Goal: Use online tool/utility: Utilize a website feature to perform a specific function

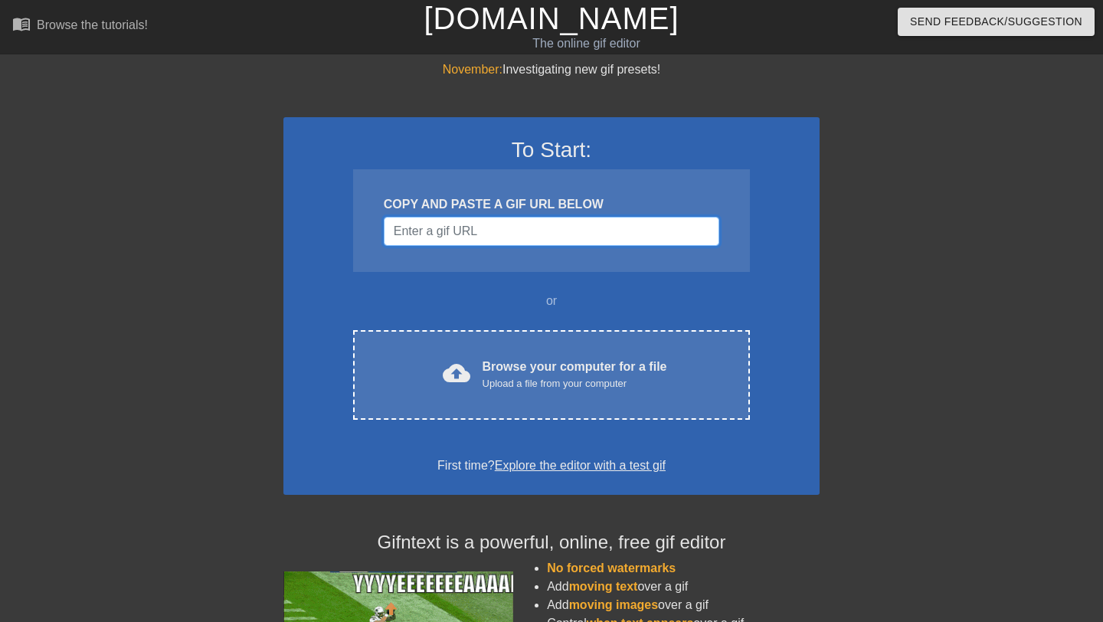
click at [457, 232] on input "Username" at bounding box center [552, 231] width 336 height 29
click at [458, 237] on input "Username" at bounding box center [552, 231] width 336 height 29
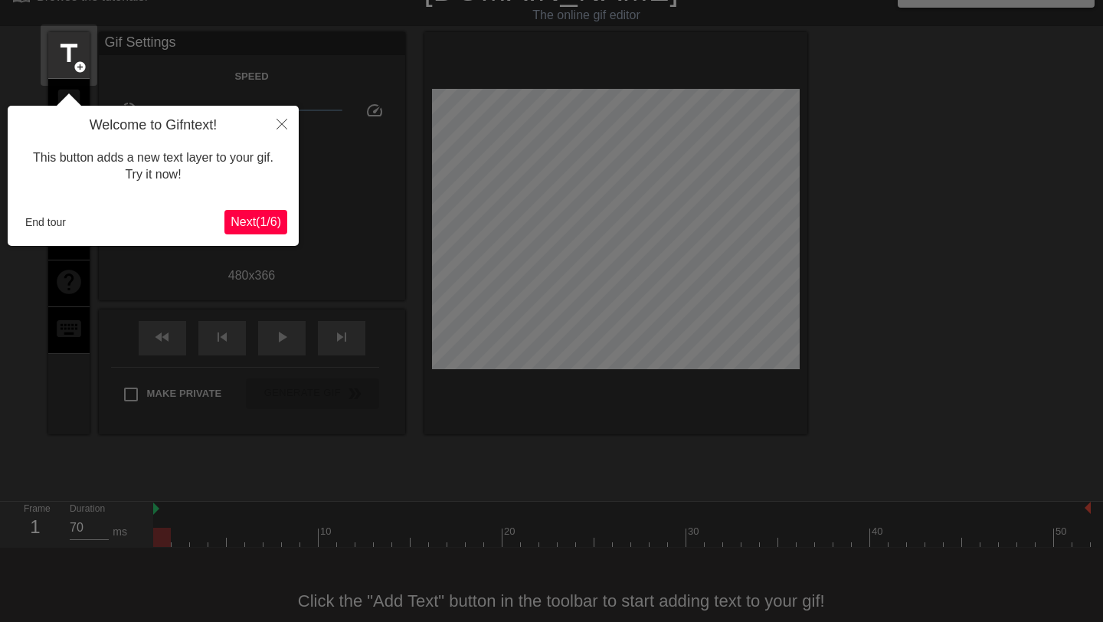
scroll to position [38, 0]
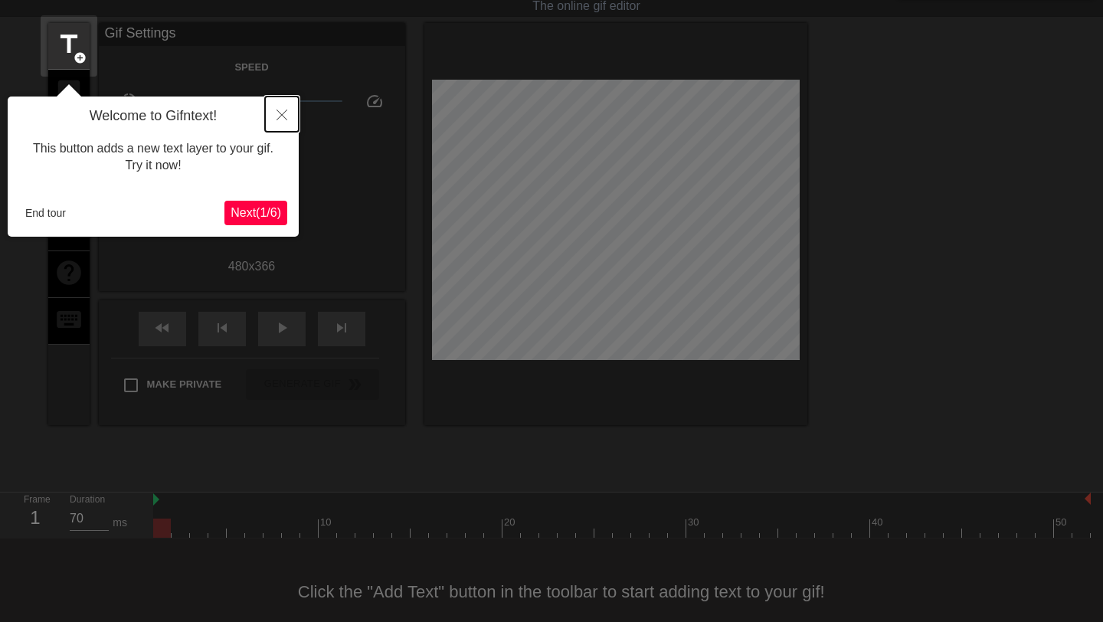
click at [278, 120] on icon "Close" at bounding box center [282, 115] width 11 height 11
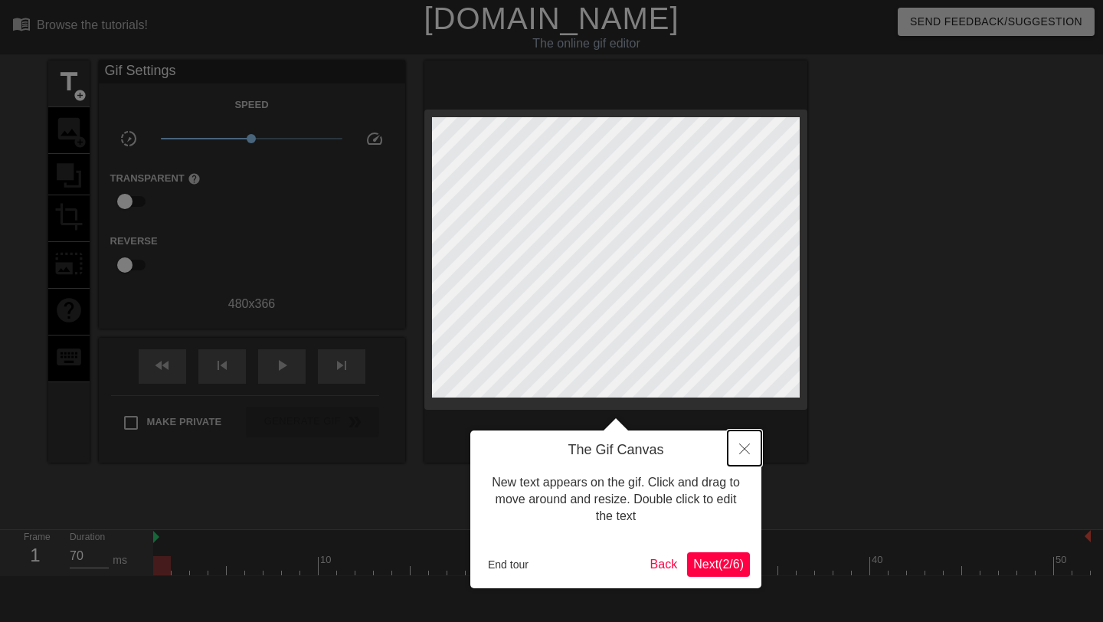
click at [746, 447] on icon "Close" at bounding box center [744, 449] width 11 height 11
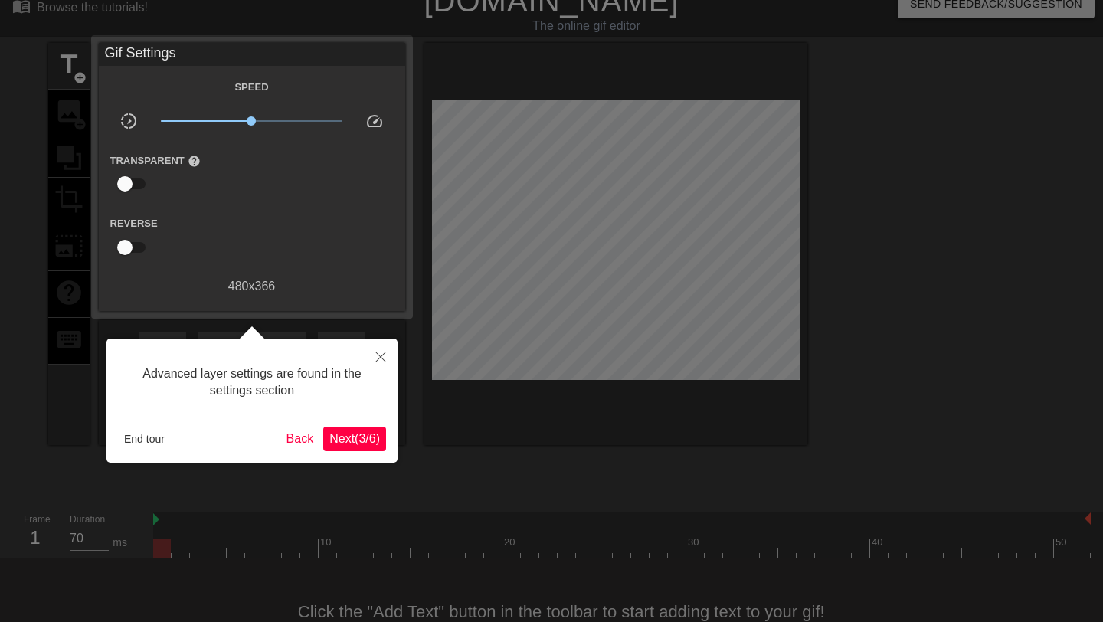
scroll to position [38, 0]
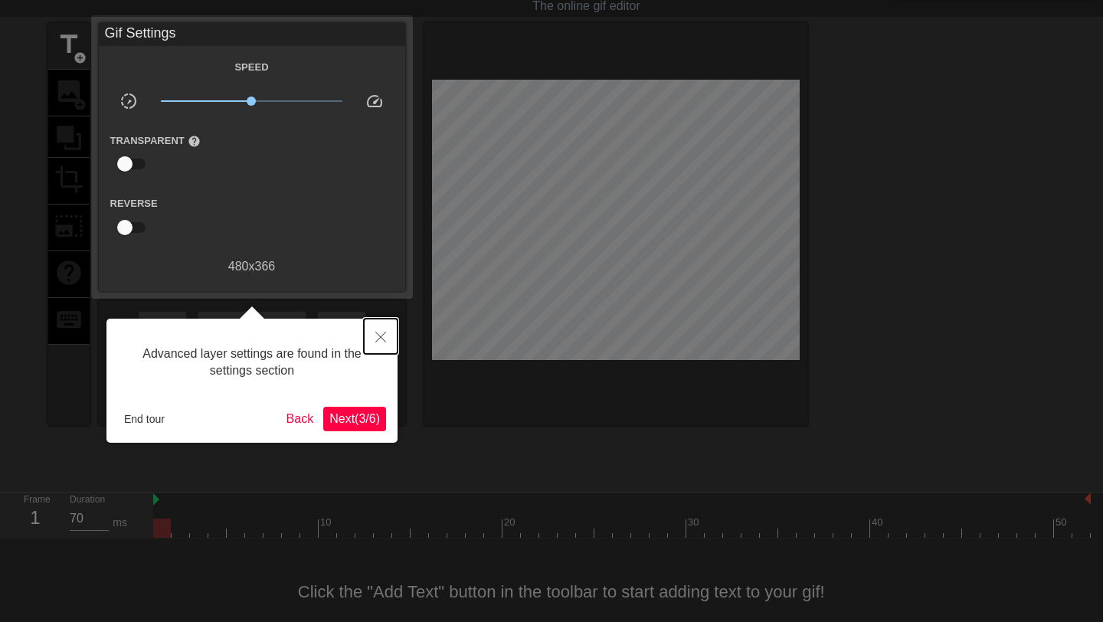
click at [374, 335] on button "Close" at bounding box center [381, 336] width 34 height 35
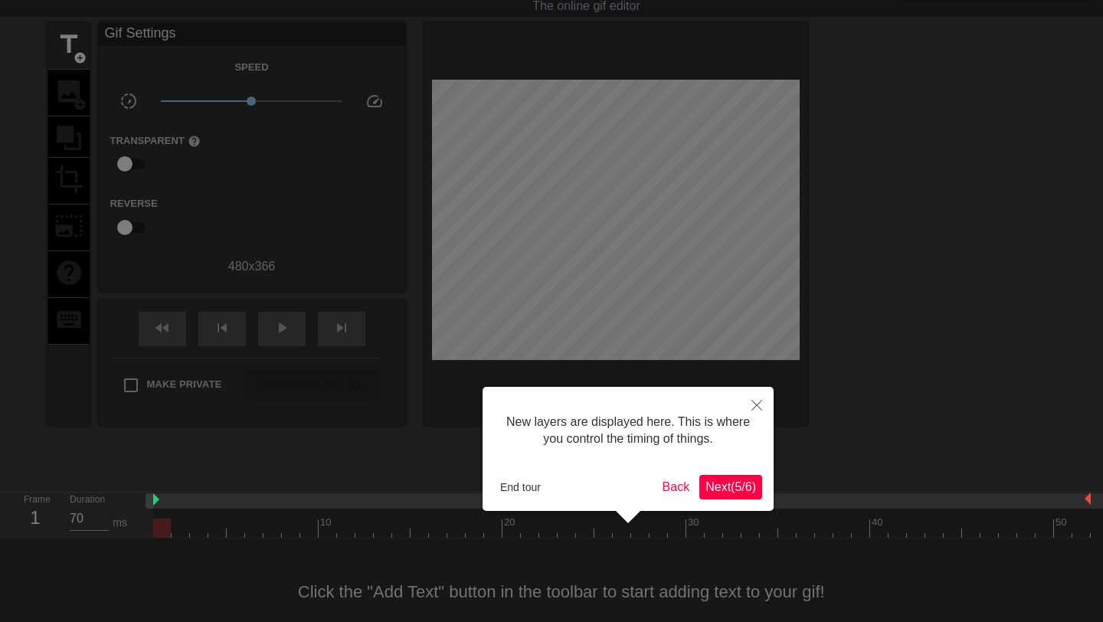
scroll to position [13, 0]
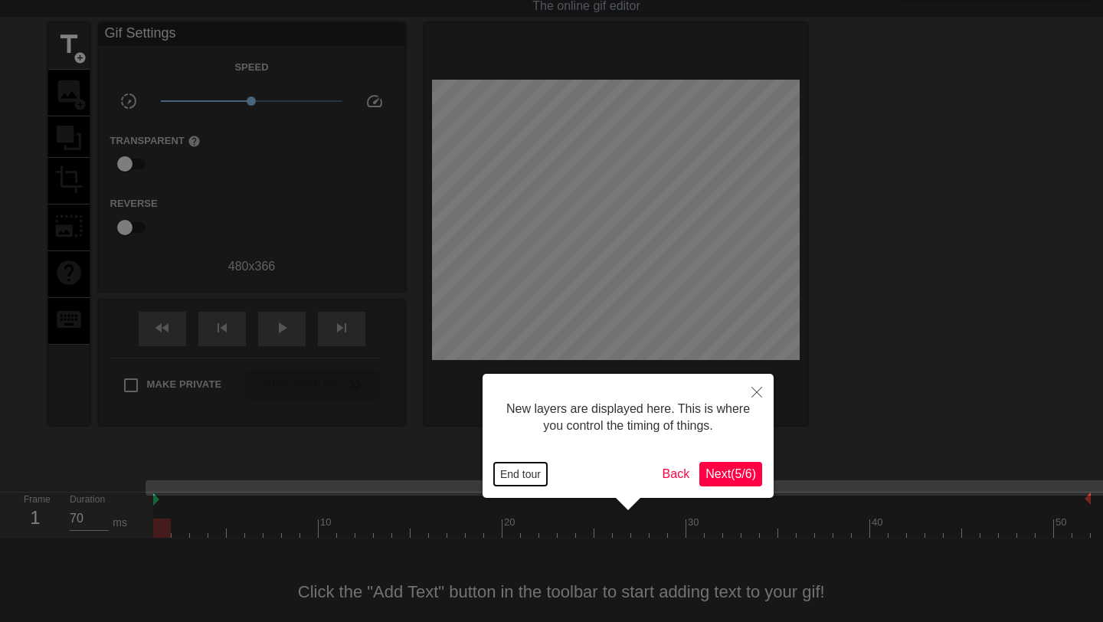
click at [529, 472] on button "End tour" at bounding box center [520, 474] width 53 height 23
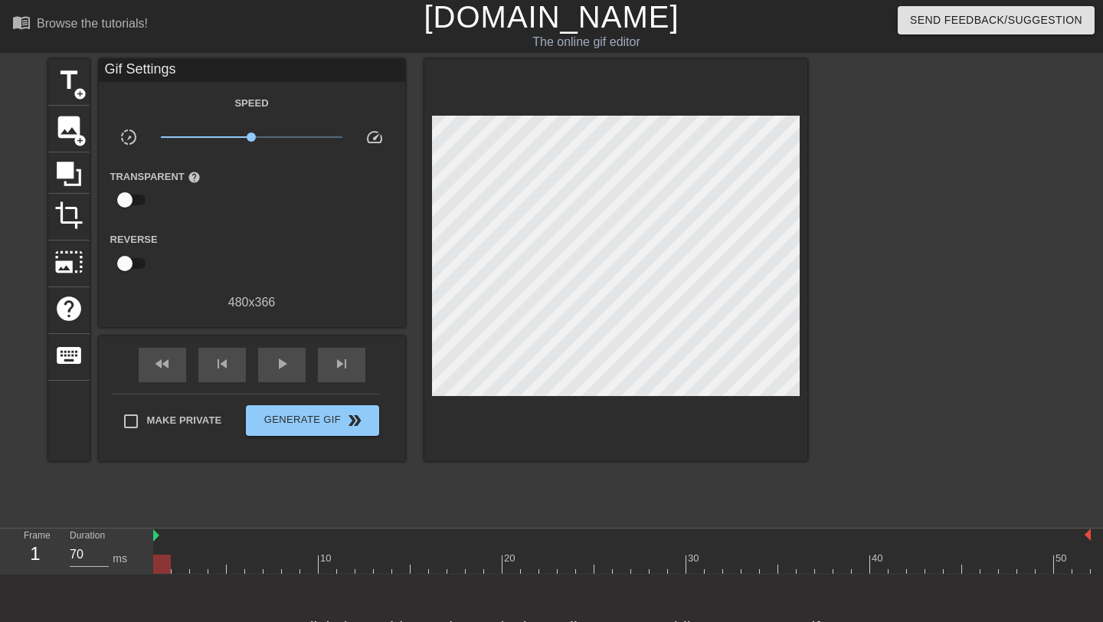
scroll to position [0, 0]
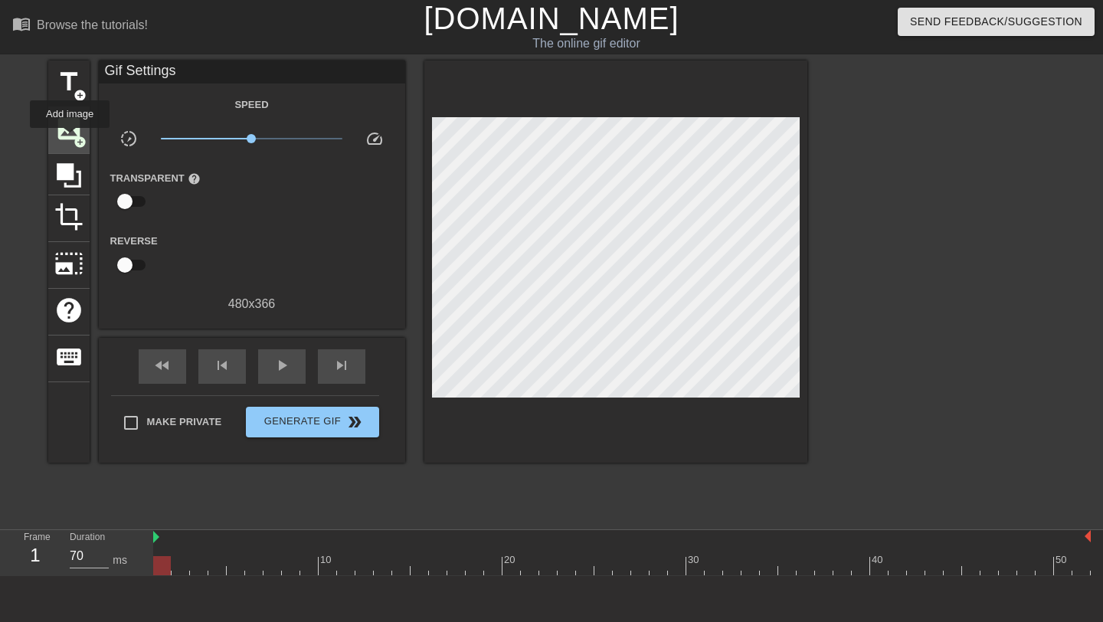
click at [71, 139] on span "image" at bounding box center [68, 128] width 29 height 29
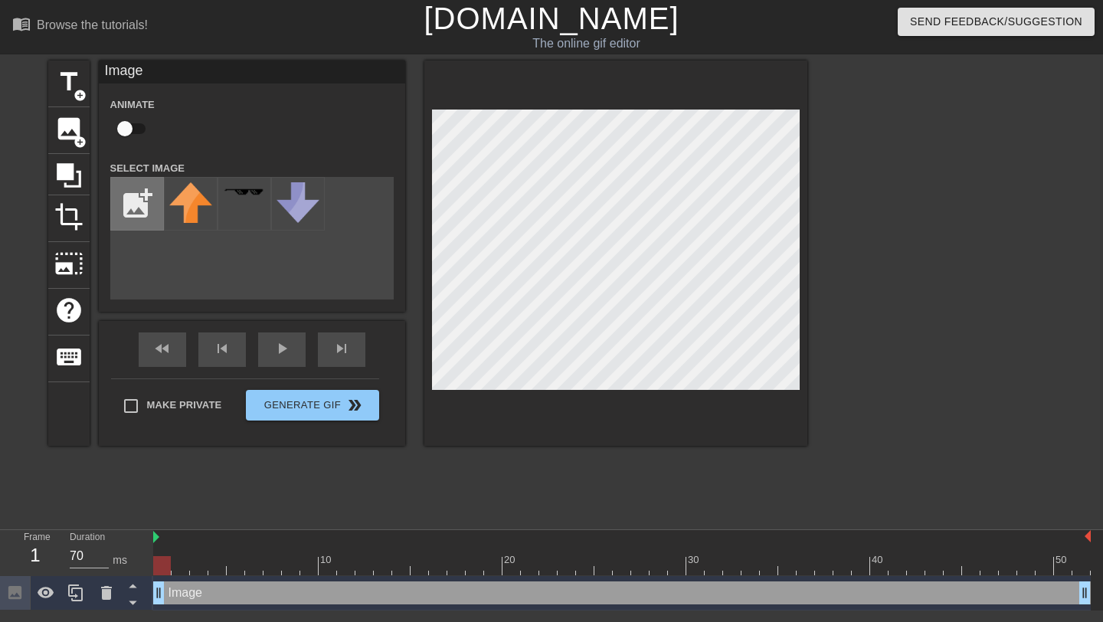
click at [132, 210] on input "file" at bounding box center [137, 204] width 52 height 52
click at [139, 203] on input "file" at bounding box center [137, 204] width 52 height 52
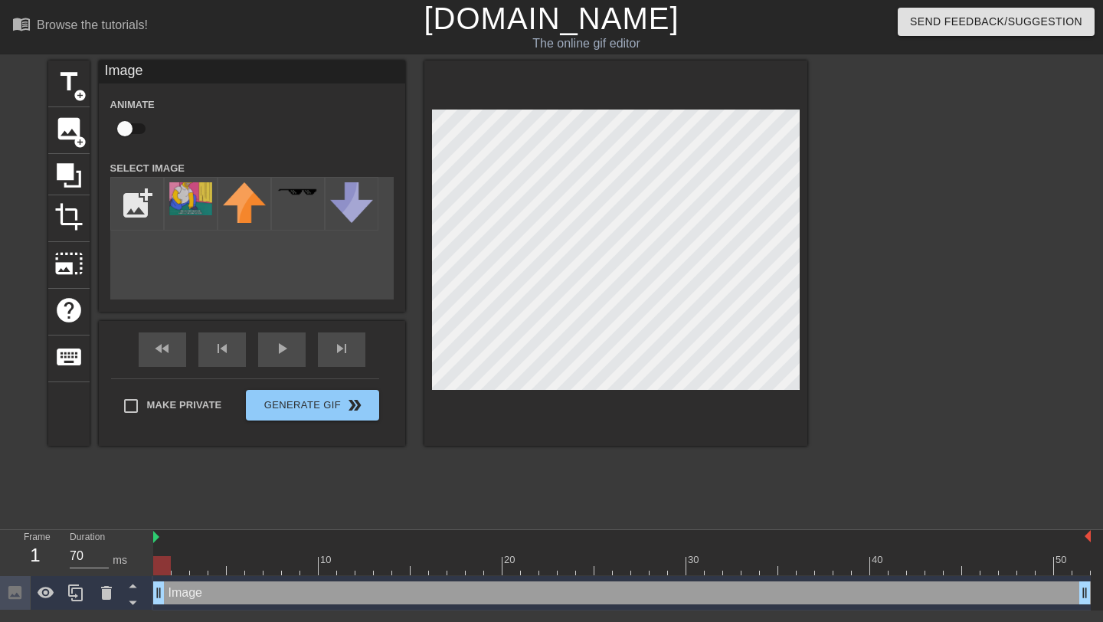
type input "C:\fakepath\Screenshot [DATE] 16.51.07.png"
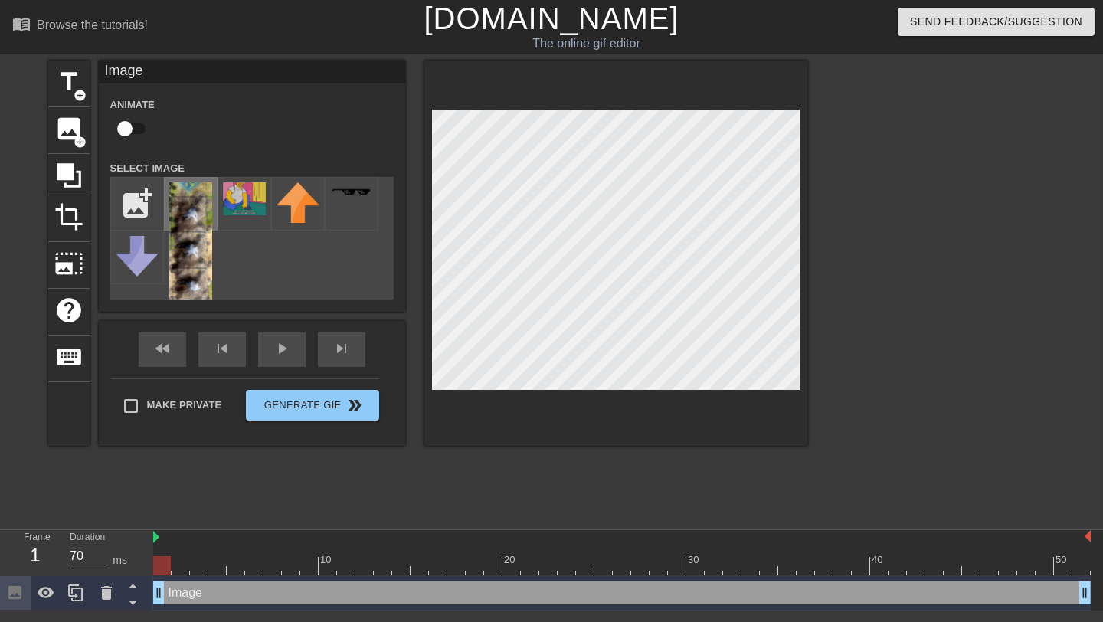
click at [195, 221] on img at bounding box center [190, 248] width 43 height 132
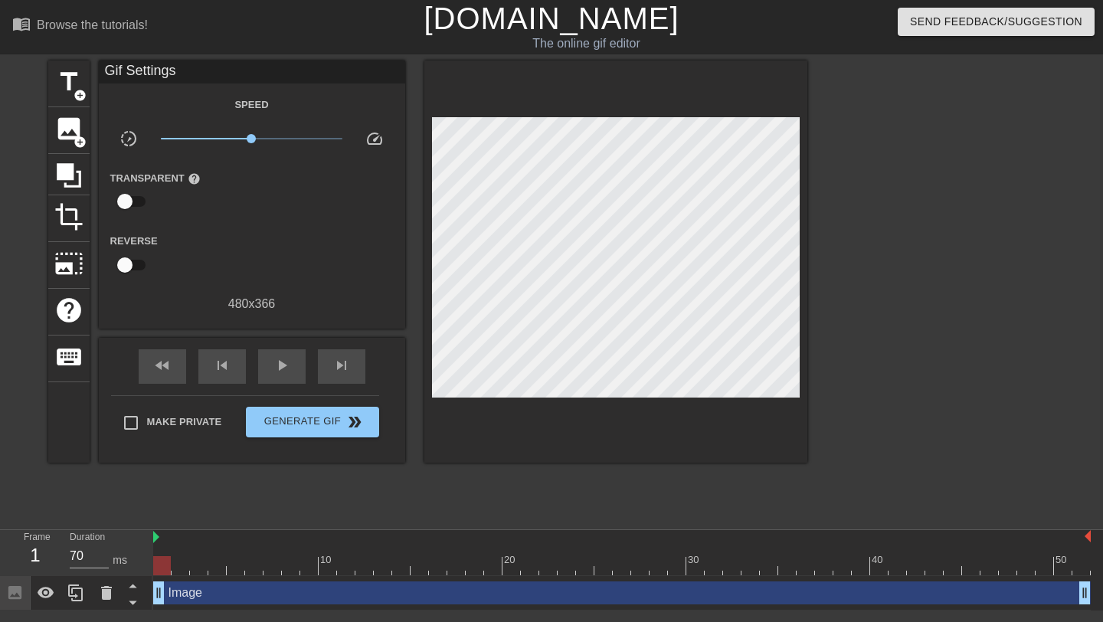
click at [283, 349] on div "fast_rewind skip_previous play_arrow skip_next" at bounding box center [252, 366] width 250 height 57
click at [283, 370] on span "play_arrow" at bounding box center [282, 365] width 18 height 18
click at [283, 369] on span "pause" at bounding box center [282, 365] width 18 height 18
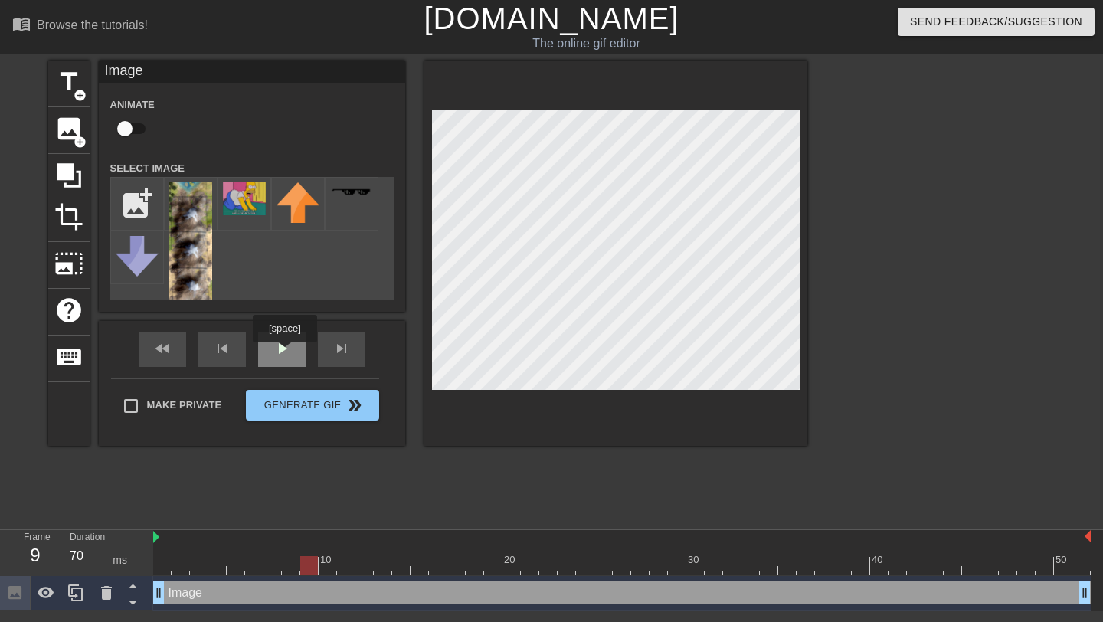
click at [285, 354] on div "play_arrow" at bounding box center [281, 349] width 47 height 34
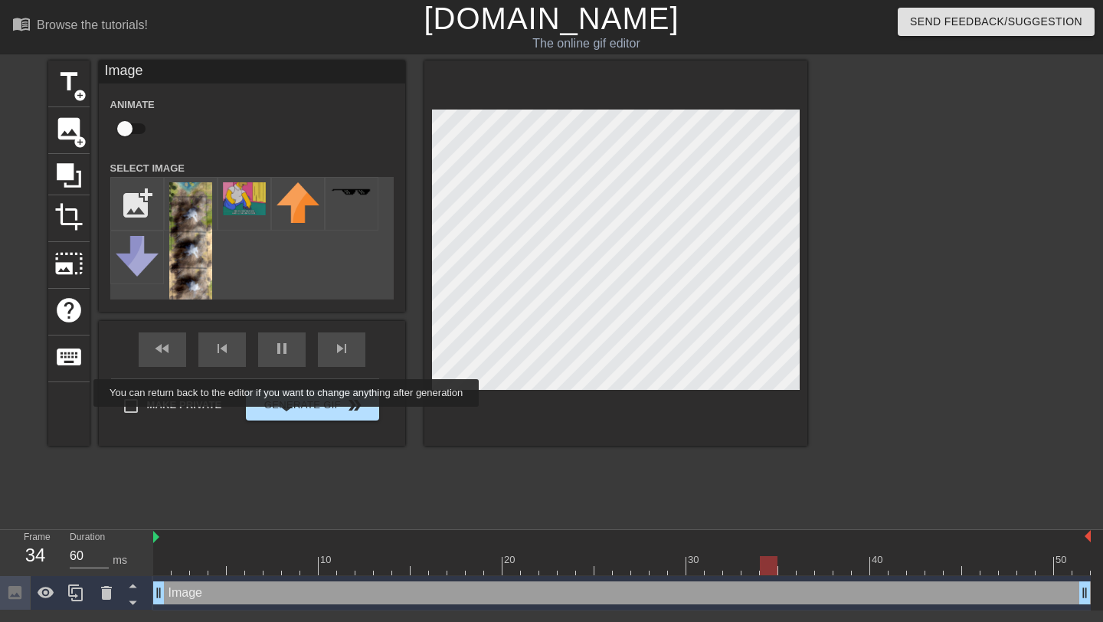
type input "70"
click at [299, 408] on button "Generate Gif double_arrow" at bounding box center [312, 405] width 133 height 31
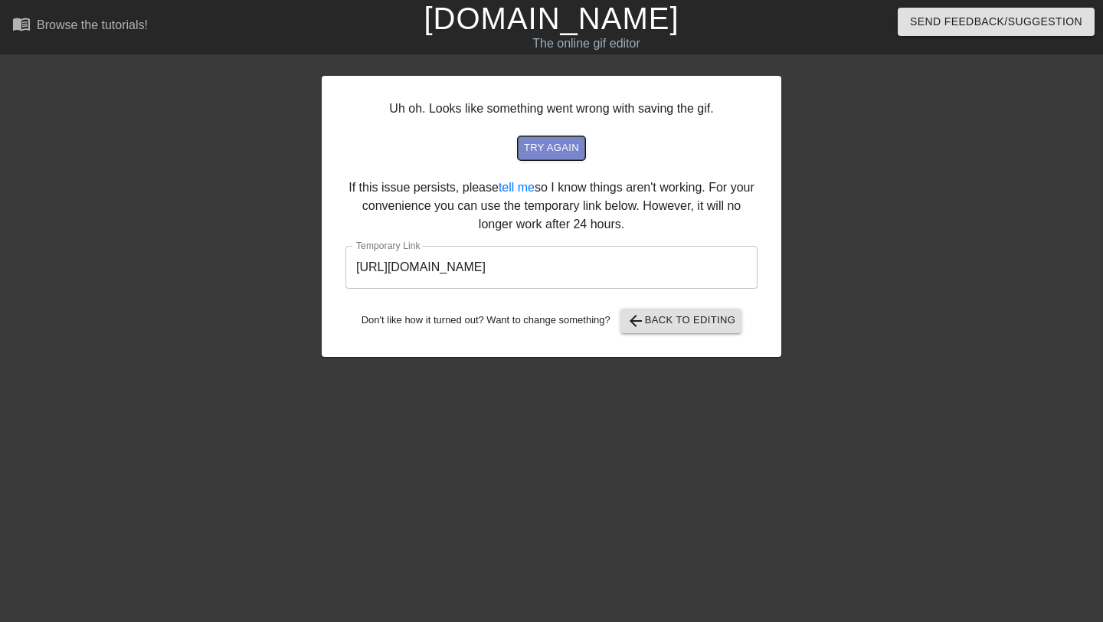
click at [535, 153] on span "try again" at bounding box center [551, 148] width 55 height 18
click at [505, 268] on input "[URL][DOMAIN_NAME]" at bounding box center [551, 267] width 412 height 43
